Goal: Transaction & Acquisition: Purchase product/service

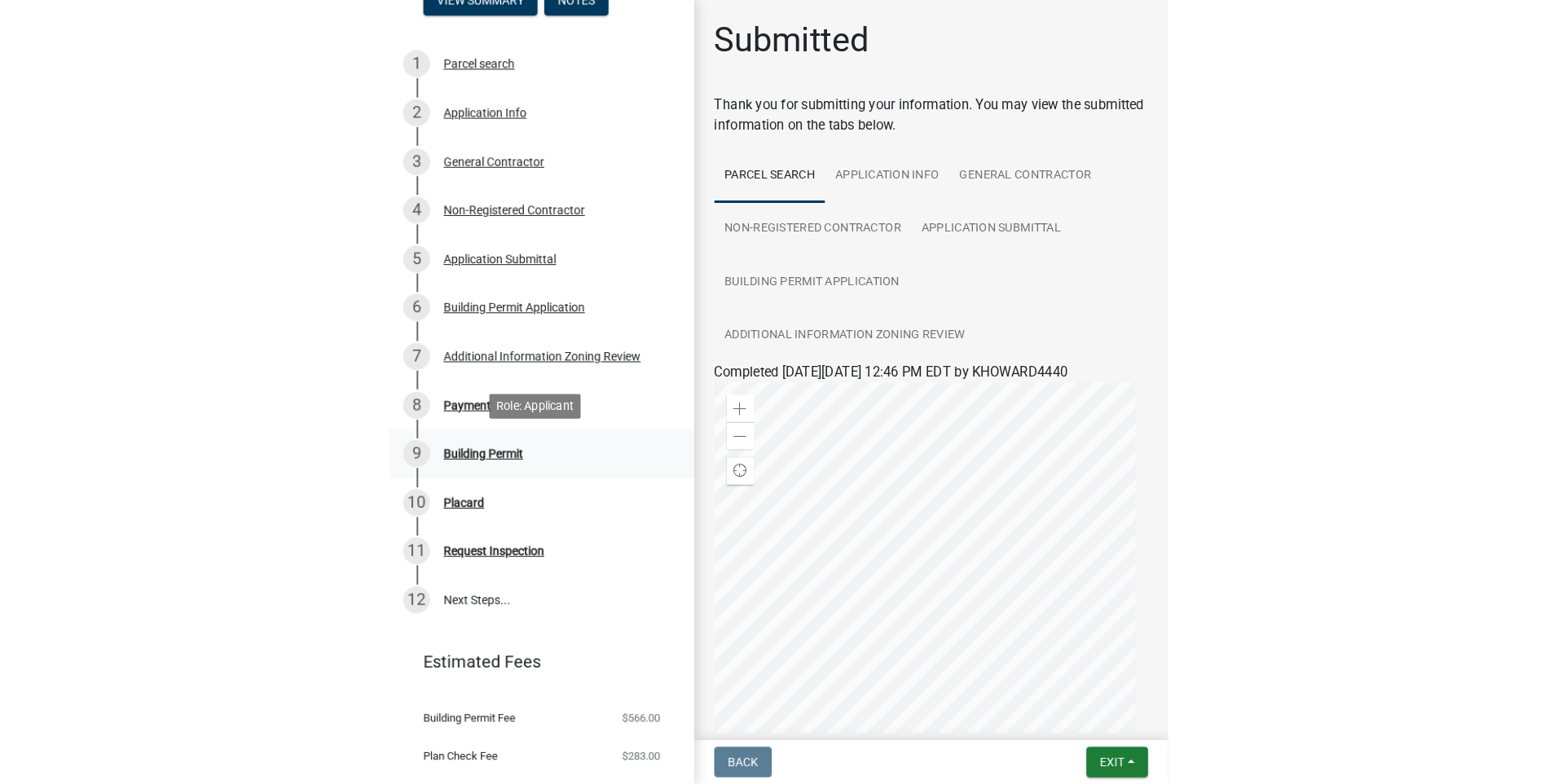
scroll to position [279, 0]
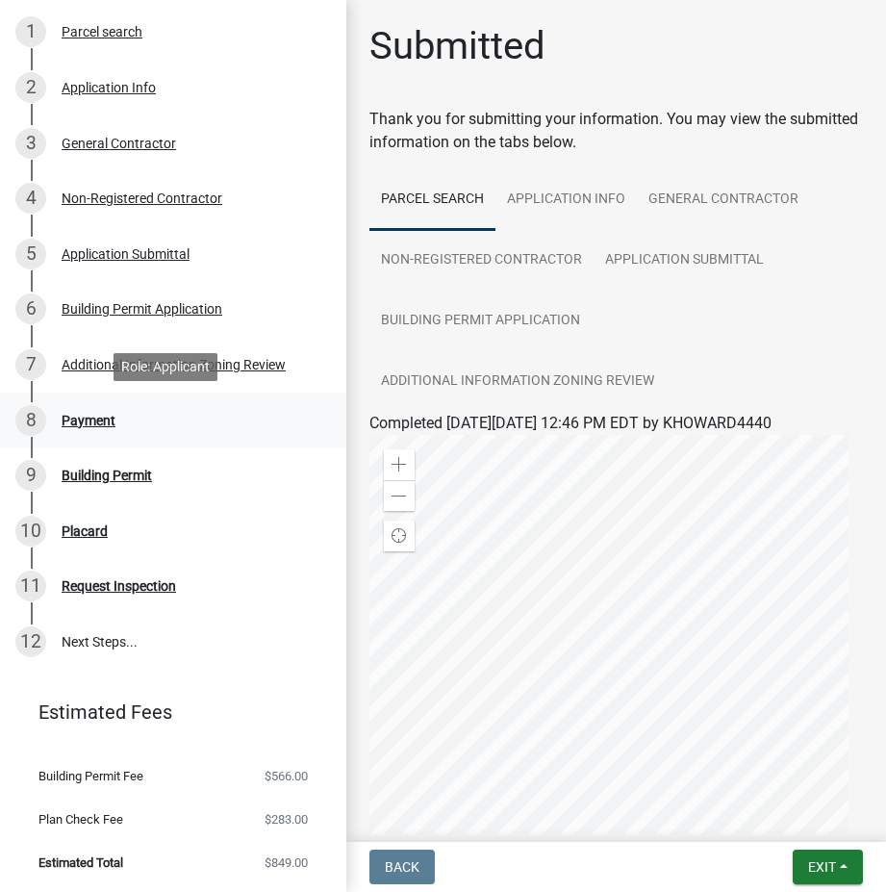
click at [100, 414] on div "Payment" at bounding box center [89, 420] width 54 height 13
click at [69, 424] on div "Payment" at bounding box center [89, 420] width 54 height 13
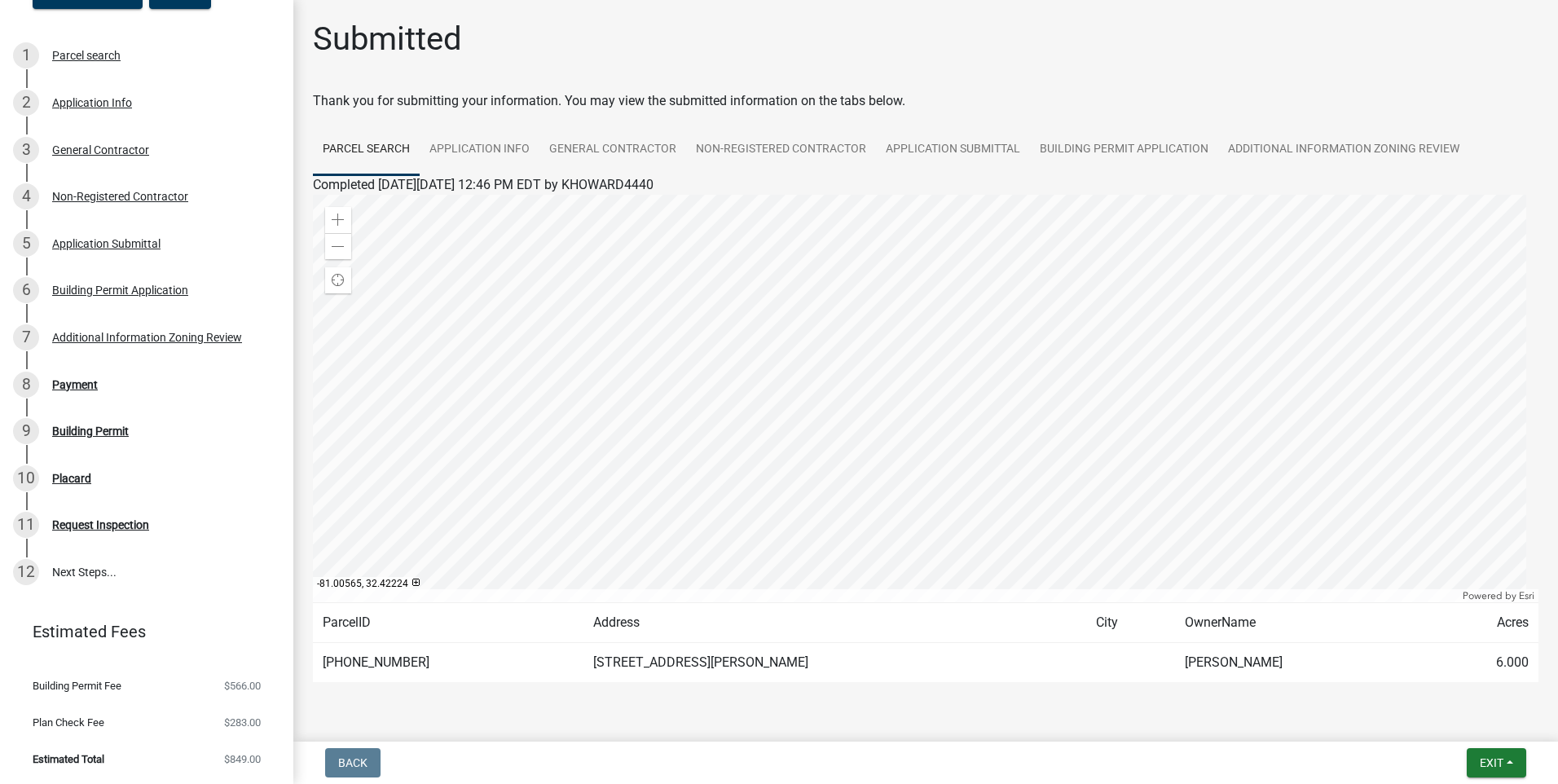
scroll to position [43, 0]
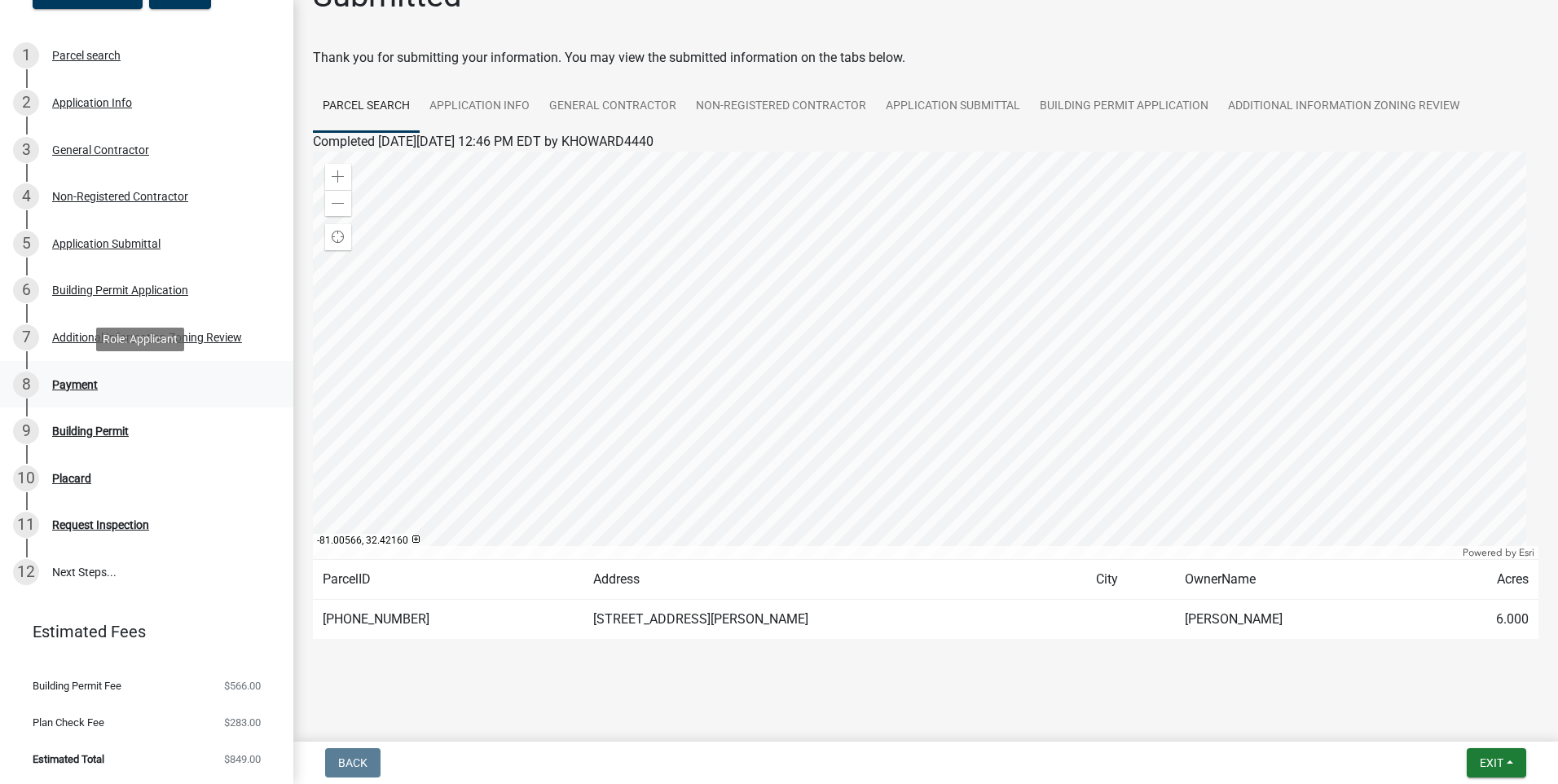
click at [77, 382] on div "Payment" at bounding box center [75, 384] width 46 height 11
click at [750, 656] on div at bounding box center [925, 661] width 929 height 19
click at [65, 384] on div "Payment" at bounding box center [75, 384] width 46 height 11
click at [62, 383] on div "Payment" at bounding box center [75, 384] width 46 height 11
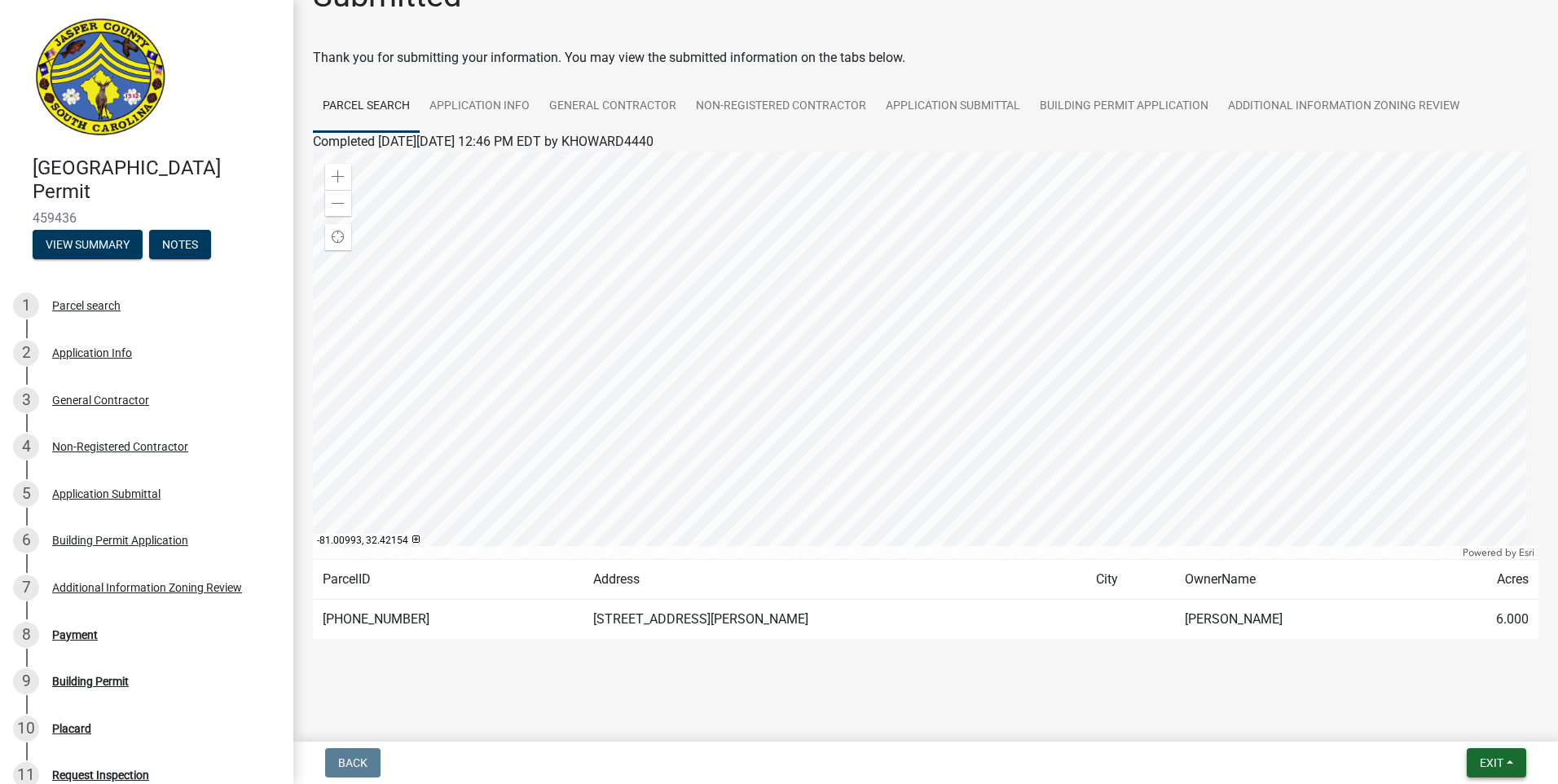
click at [750, 754] on button "Exit" at bounding box center [1497, 763] width 59 height 30
click at [750, 703] on main "Submitted Thank you for submitting your information. You may view the submitted…" at bounding box center [926, 367] width 1265 height 735
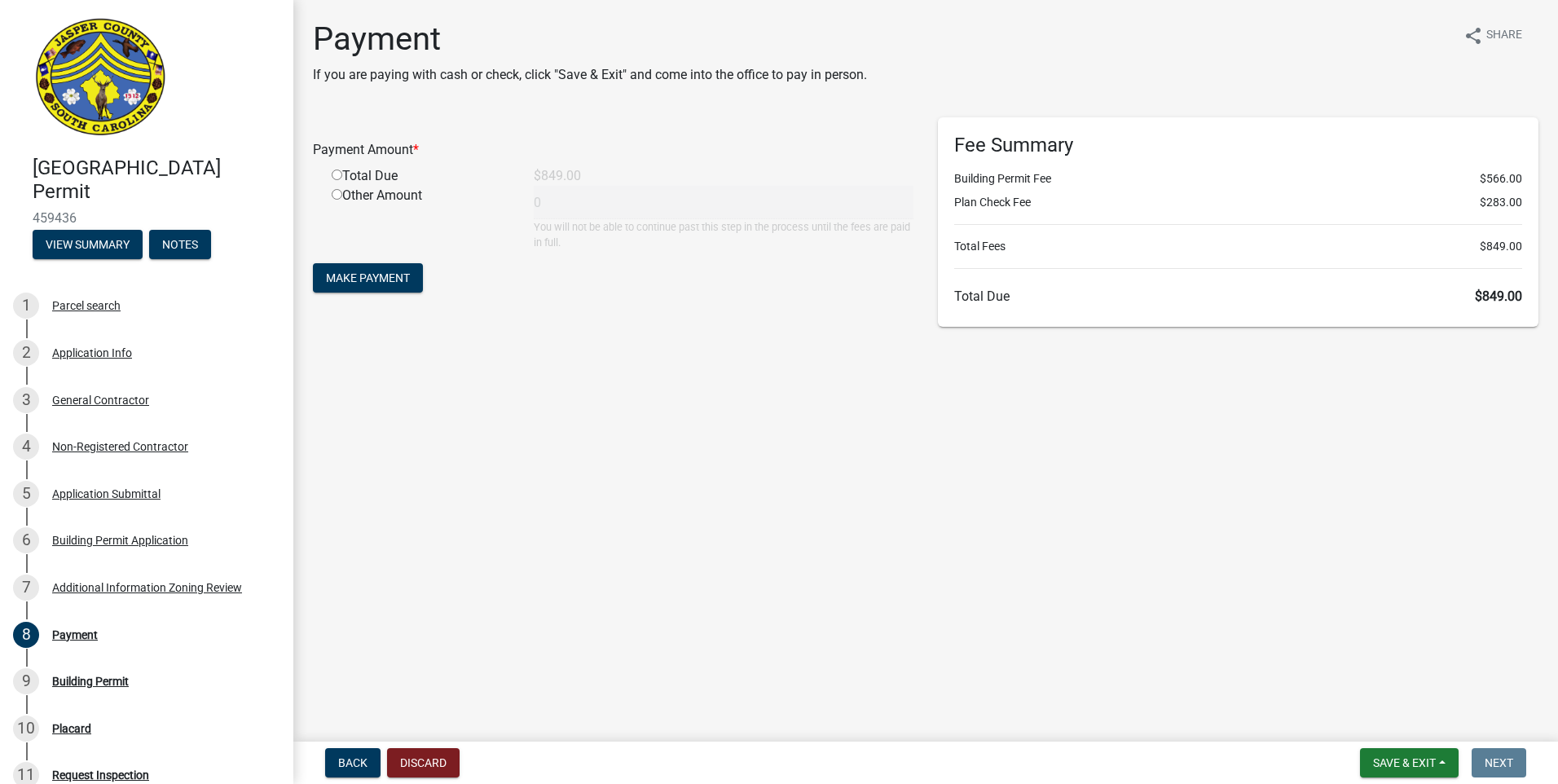
click at [334, 174] on input "radio" at bounding box center [337, 174] width 11 height 11
radio input "true"
type input "849"
click at [357, 268] on button "Make Payment" at bounding box center [368, 278] width 110 height 30
